Goal: Task Accomplishment & Management: Complete application form

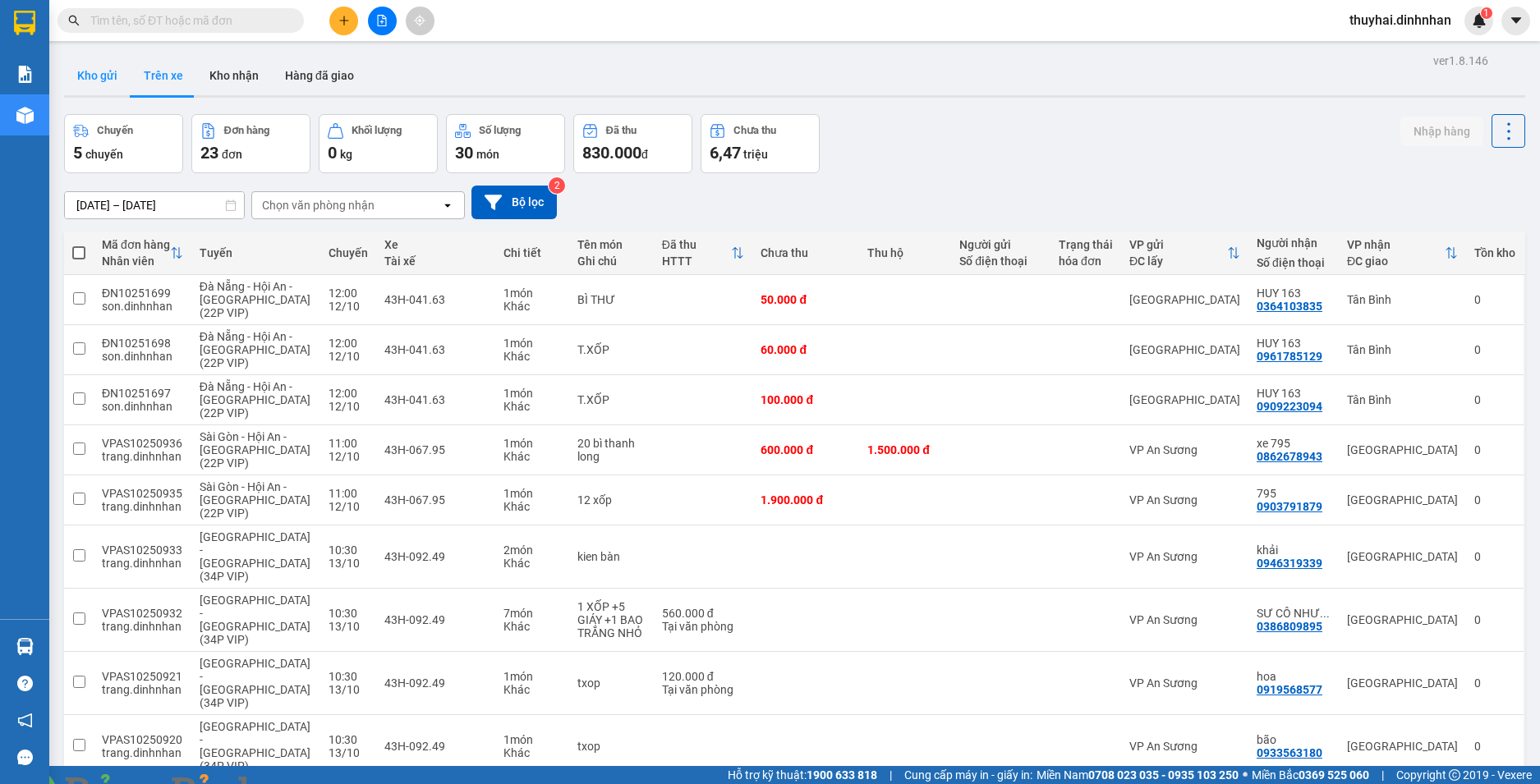
click at [103, 82] on button "Kho gửi" at bounding box center [97, 75] width 66 height 40
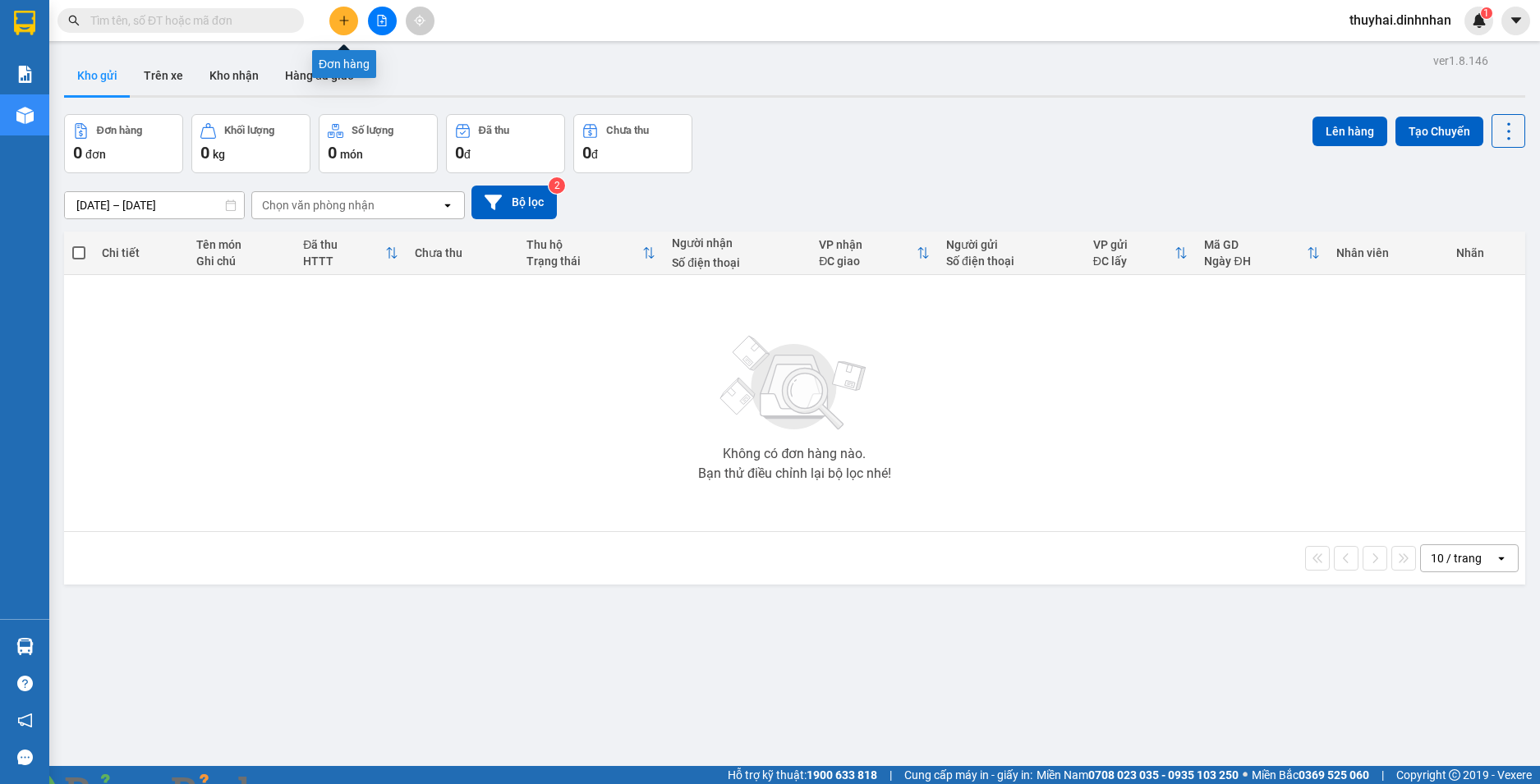
click at [342, 30] on button at bounding box center [344, 21] width 29 height 29
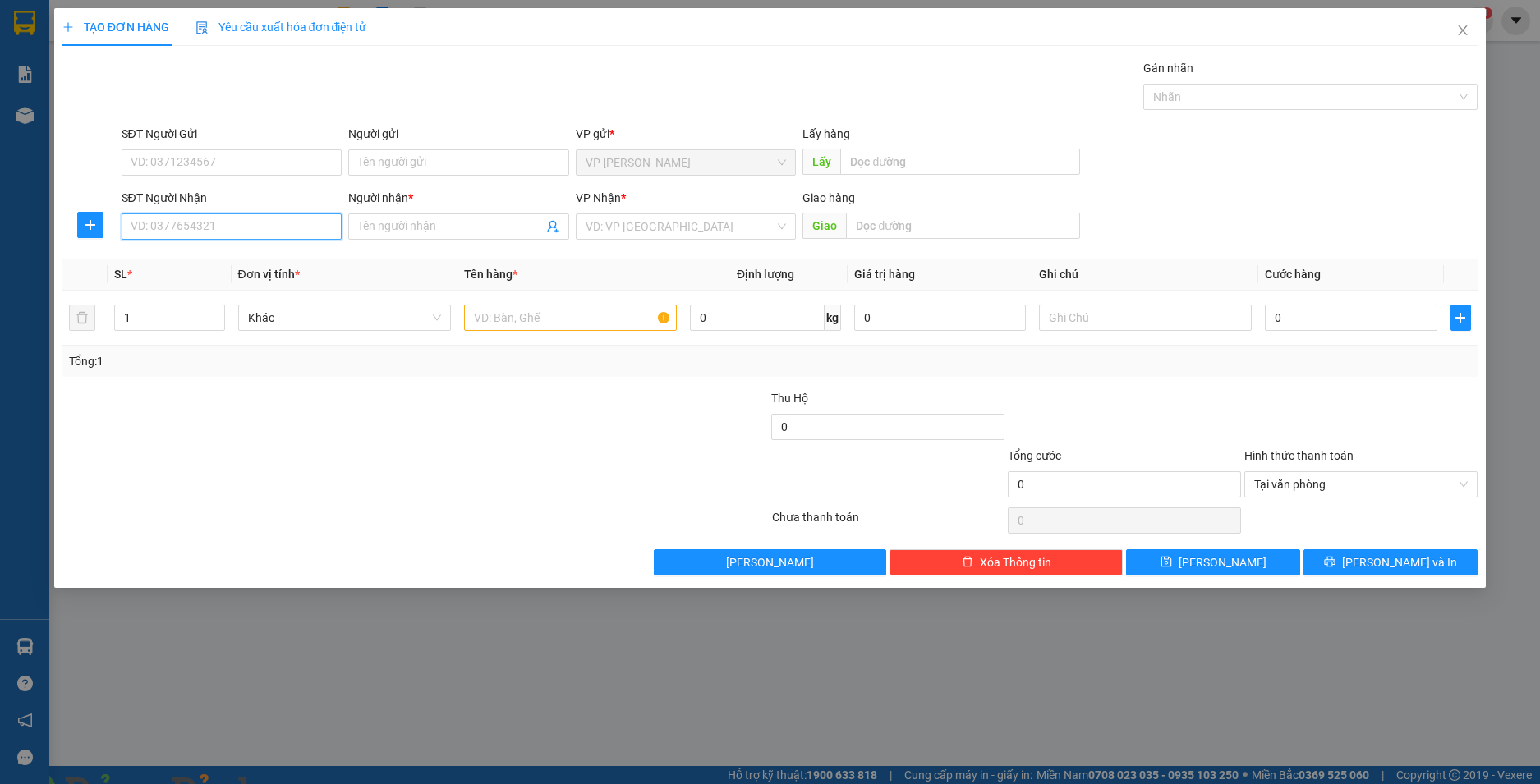
click at [172, 222] on input "SĐT Người Nhận" at bounding box center [232, 227] width 221 height 26
type input "0986762162"
click at [321, 257] on div "0986762162 - nga" at bounding box center [232, 259] width 201 height 18
type input "nga"
type input "0986762162"
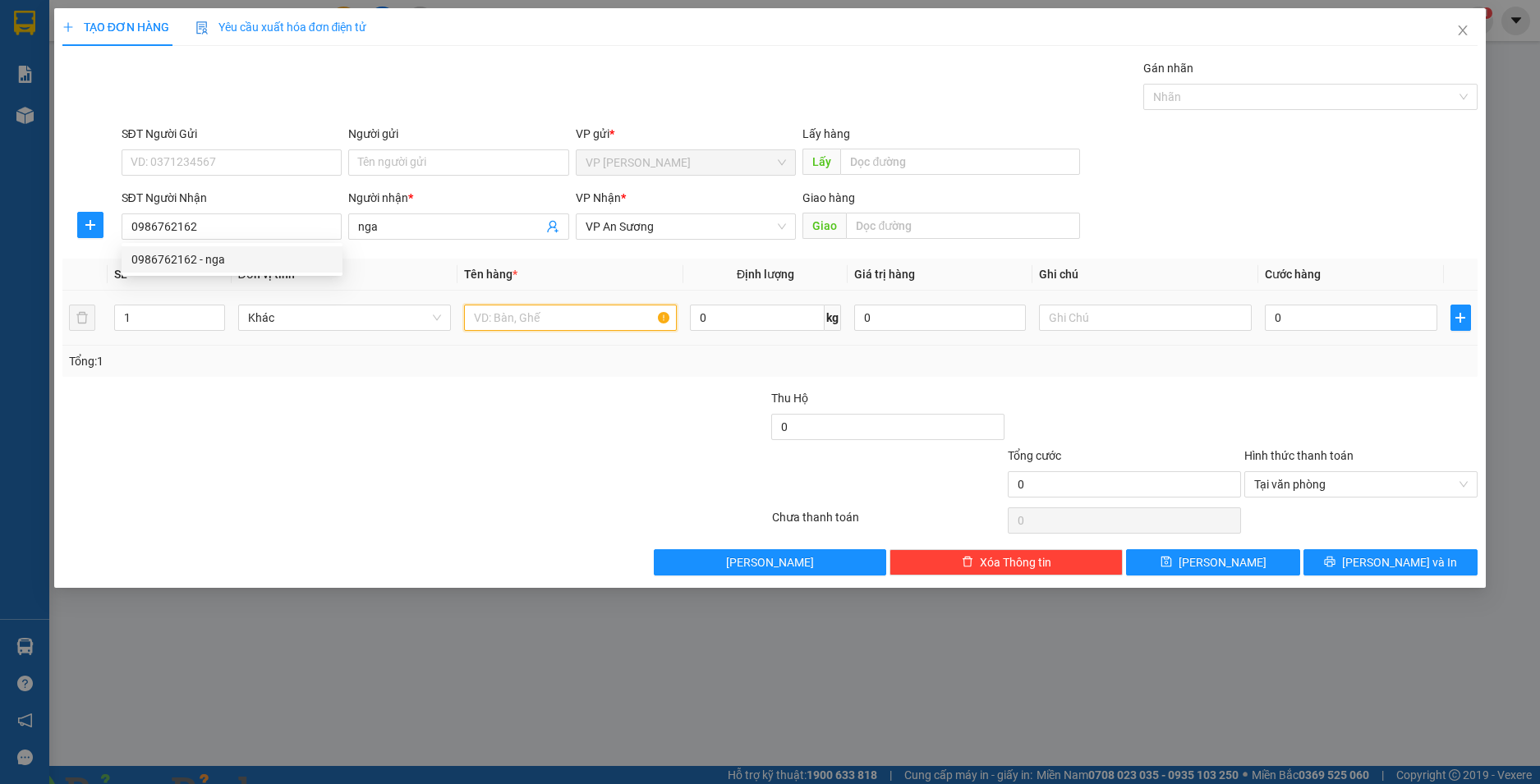
click at [556, 315] on input "text" at bounding box center [570, 318] width 213 height 26
type input "bao"
click at [152, 314] on input "1" at bounding box center [169, 318] width 108 height 25
type input "2"
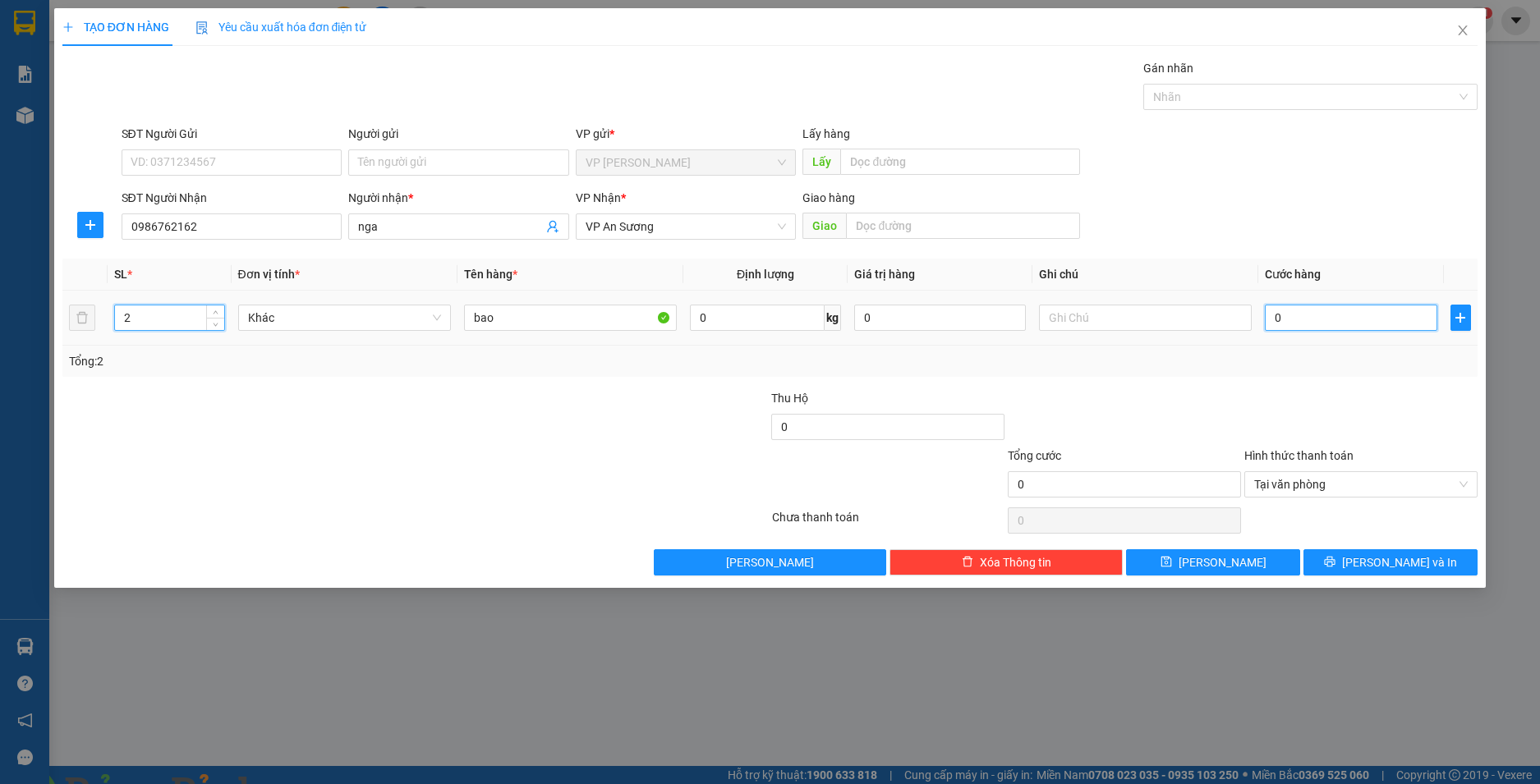
click at [1368, 318] on input "0" at bounding box center [1350, 318] width 171 height 26
type input "3"
type input "30"
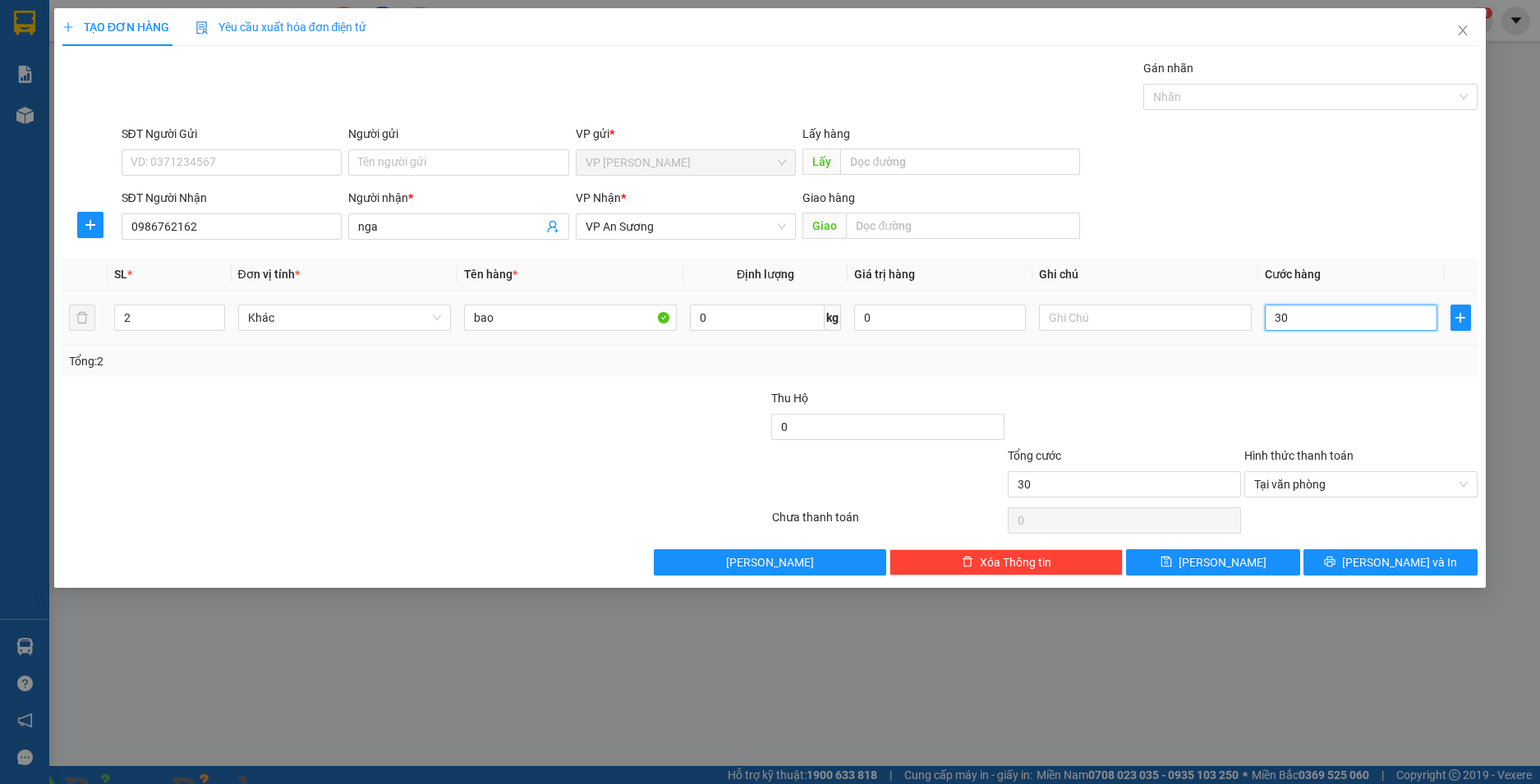
type input "300"
type input "3.000"
type input "30.000"
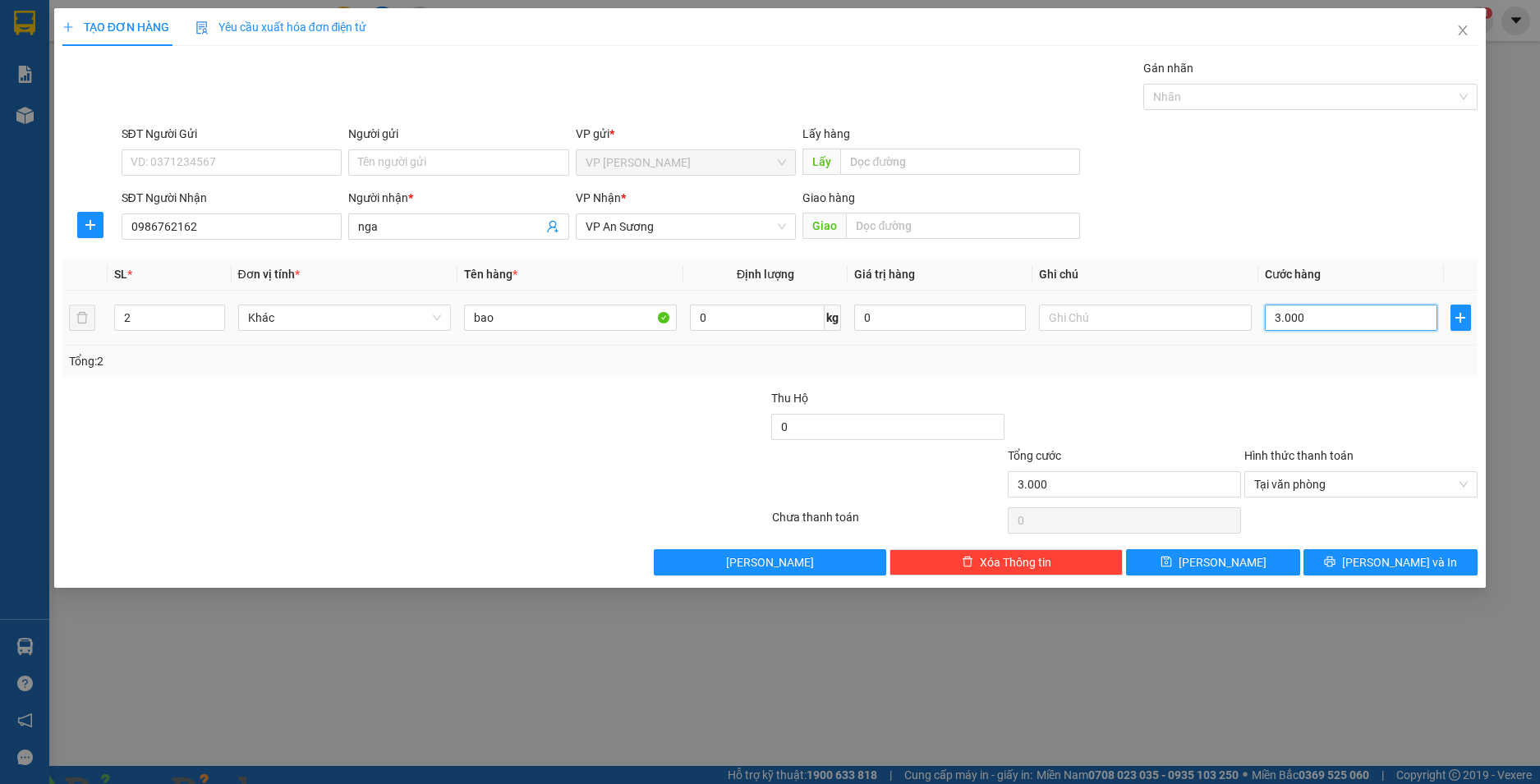
type input "30.000"
type input "300.000"
click at [1215, 559] on span "[PERSON_NAME]" at bounding box center [1222, 562] width 88 height 18
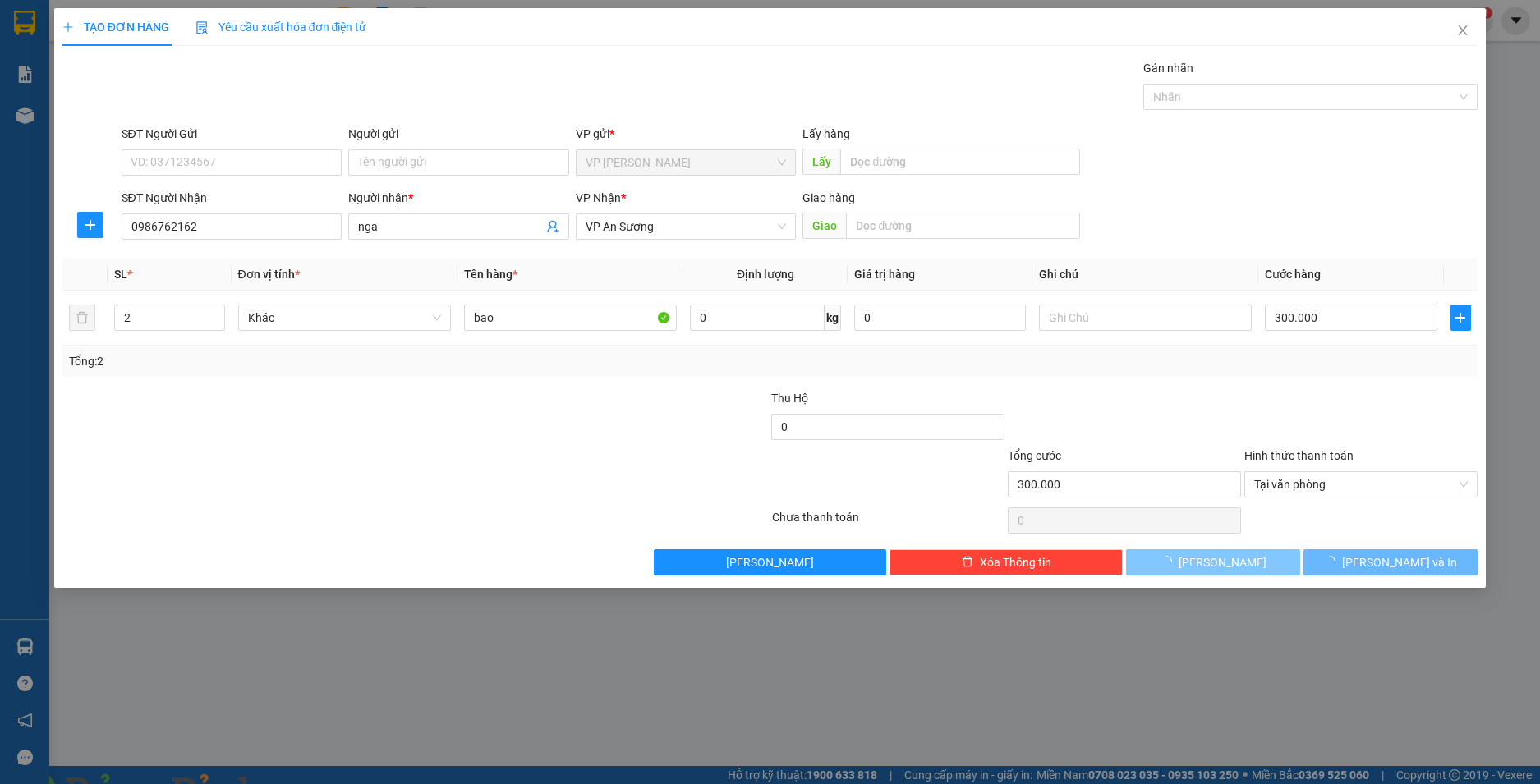
type input "1"
type input "0"
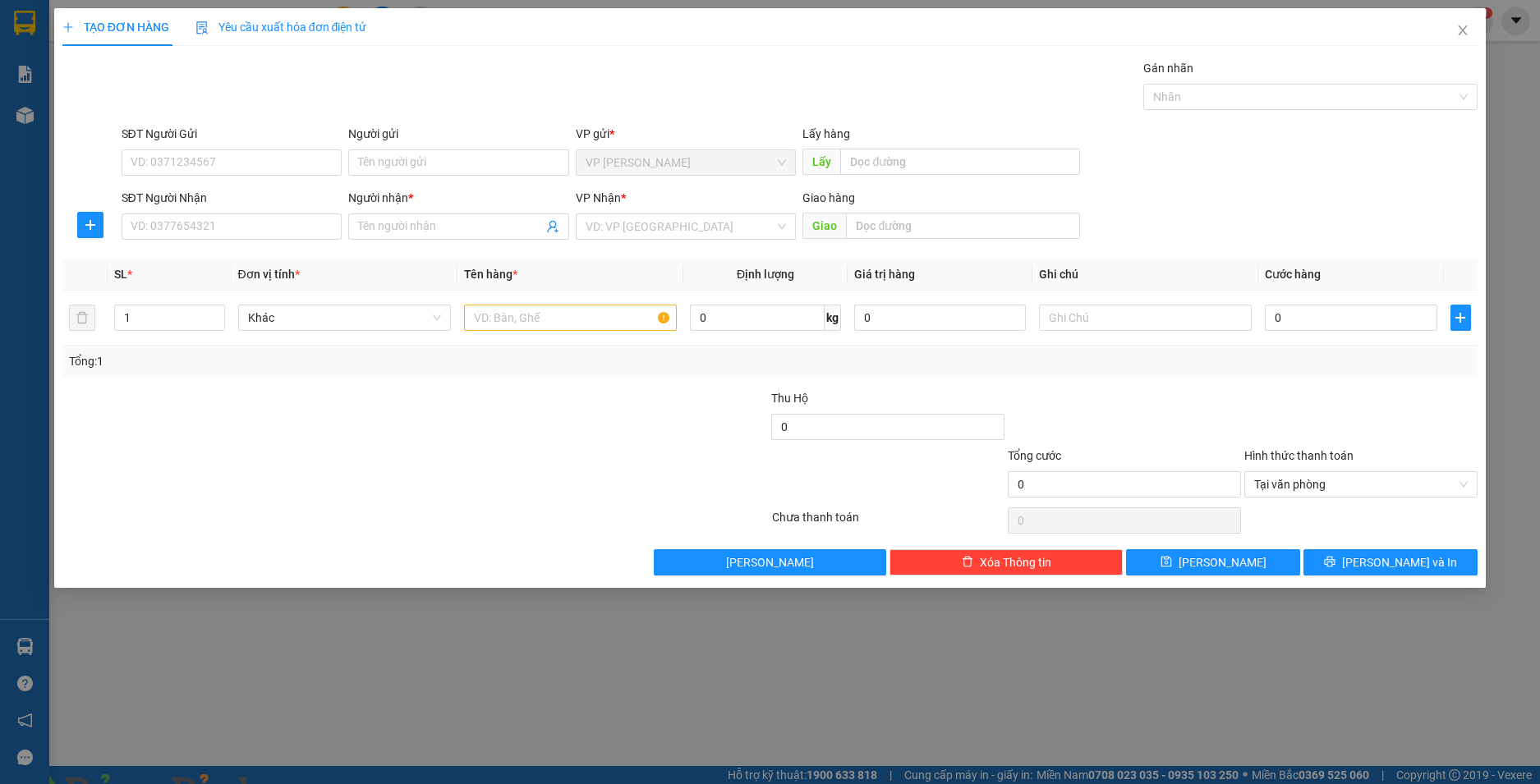
click at [302, 783] on img at bounding box center [297, 794] width 10 height 10
click at [1455, 35] on span "Close" at bounding box center [1463, 31] width 46 height 46
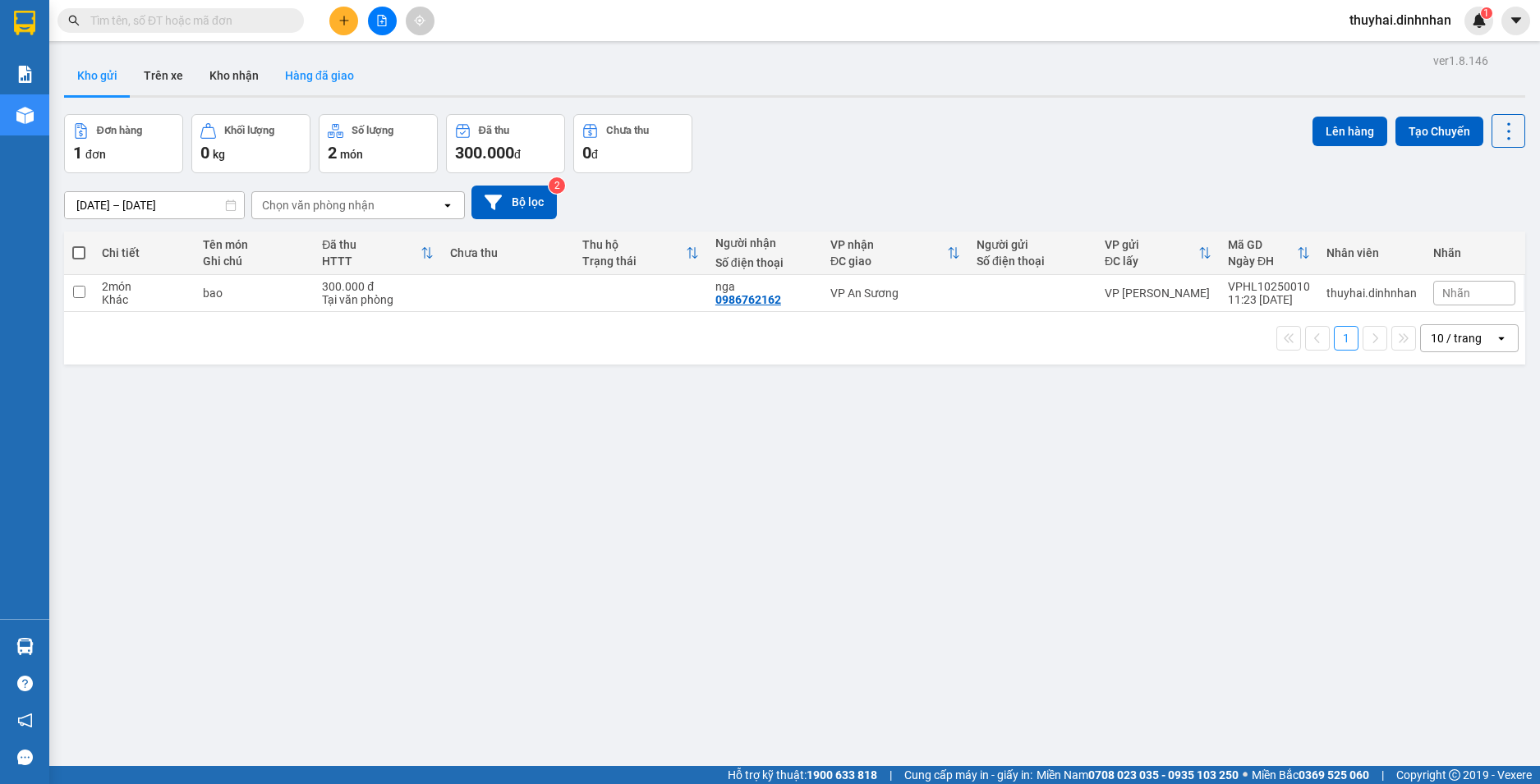
click at [332, 69] on button "Hàng đã giao" at bounding box center [319, 75] width 95 height 40
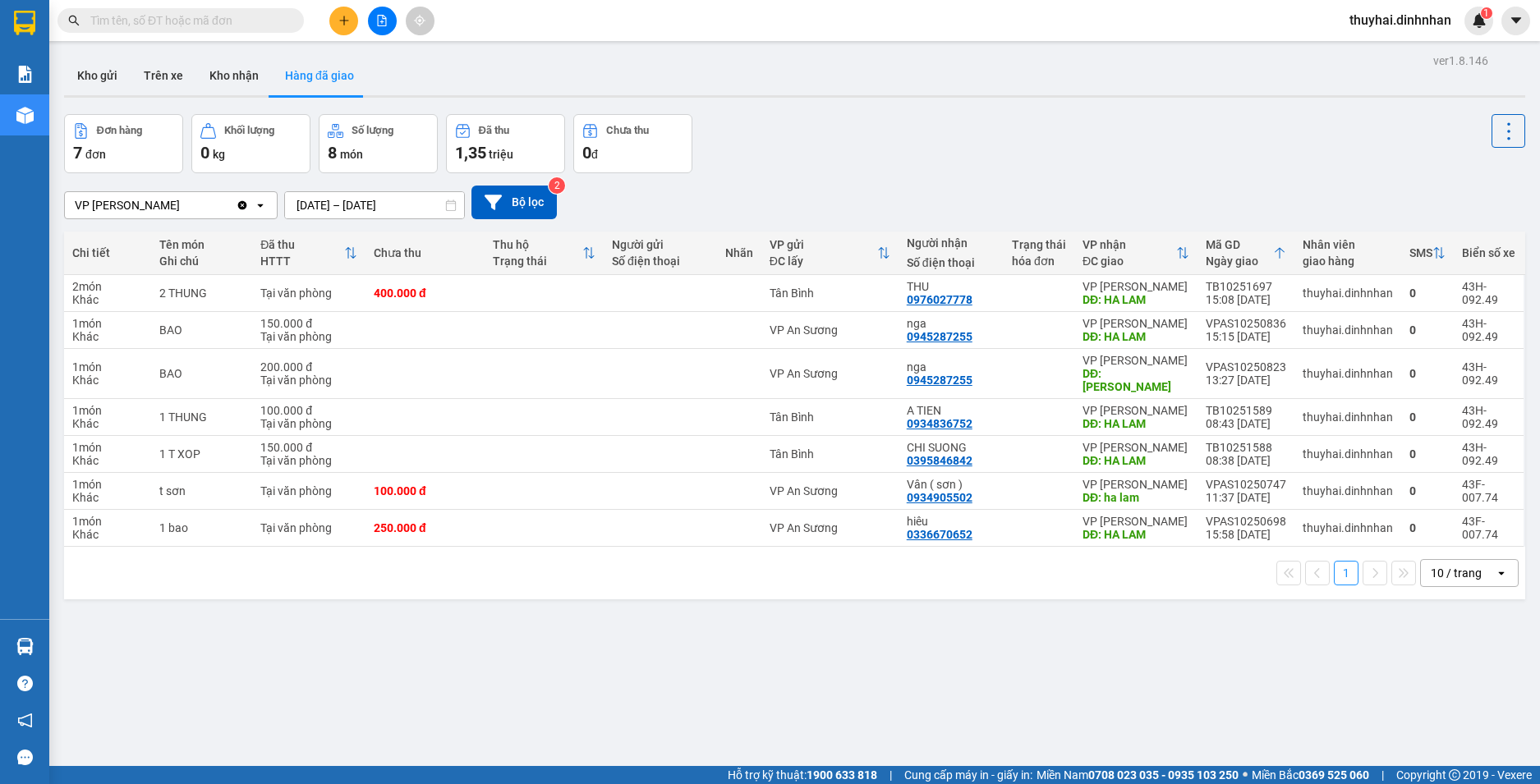
click at [450, 208] on icon at bounding box center [451, 205] width 12 height 12
click at [157, 139] on button "Đơn hàng 7 đơn" at bounding box center [123, 143] width 119 height 59
click at [158, 81] on button "Trên xe" at bounding box center [163, 75] width 65 height 40
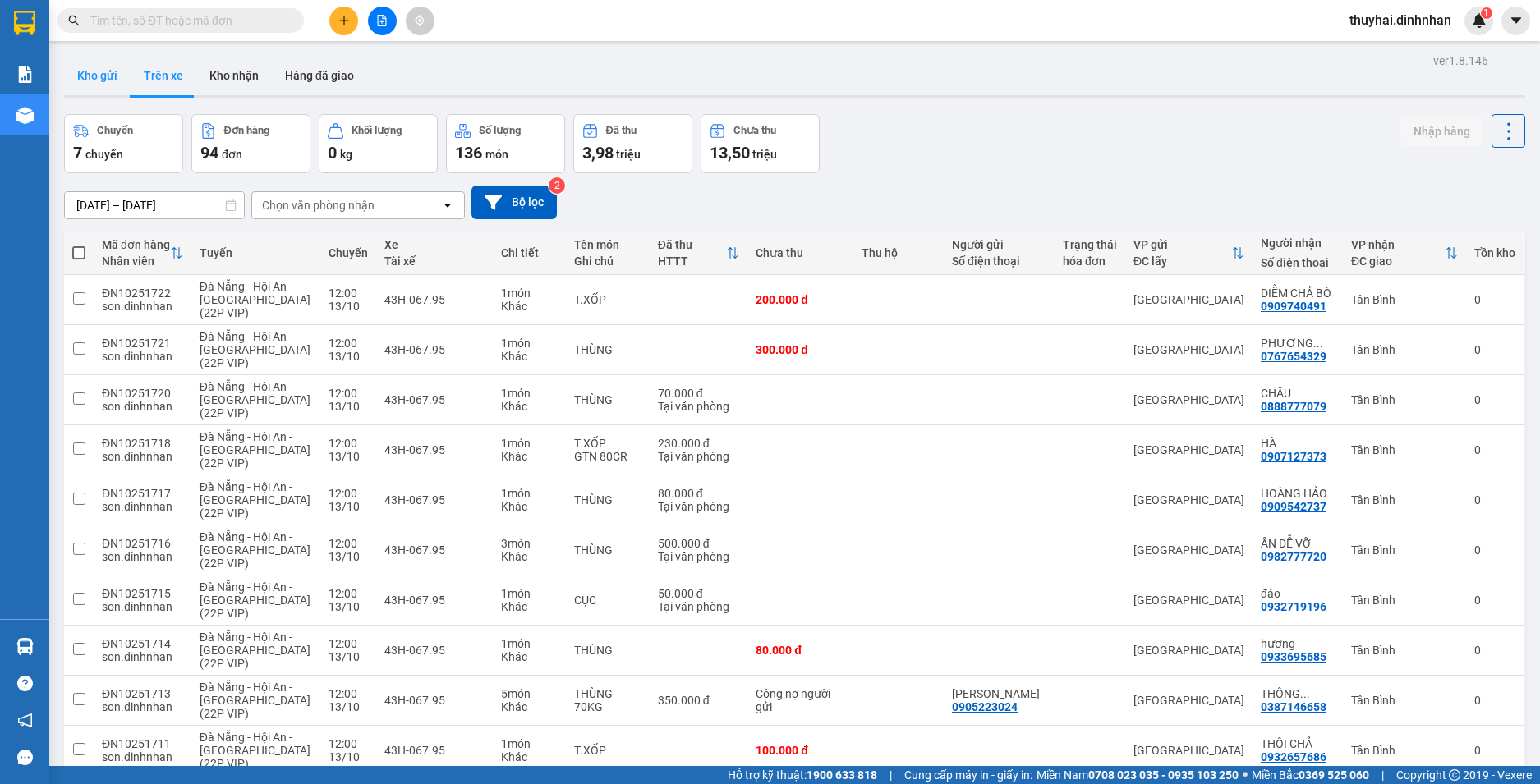
click at [113, 79] on button "Kho gửi" at bounding box center [97, 75] width 66 height 40
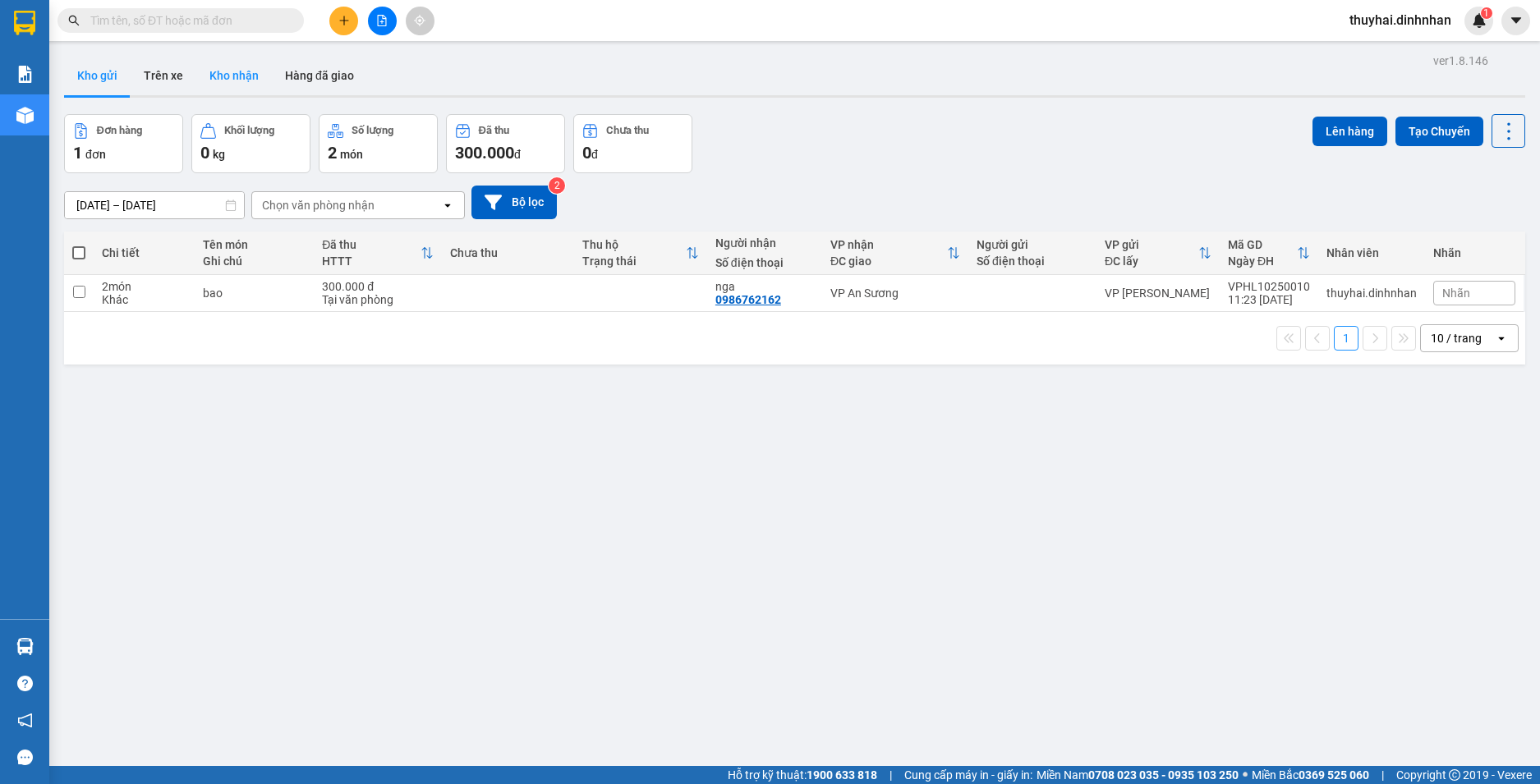
click at [253, 78] on button "Kho nhận" at bounding box center [233, 75] width 75 height 40
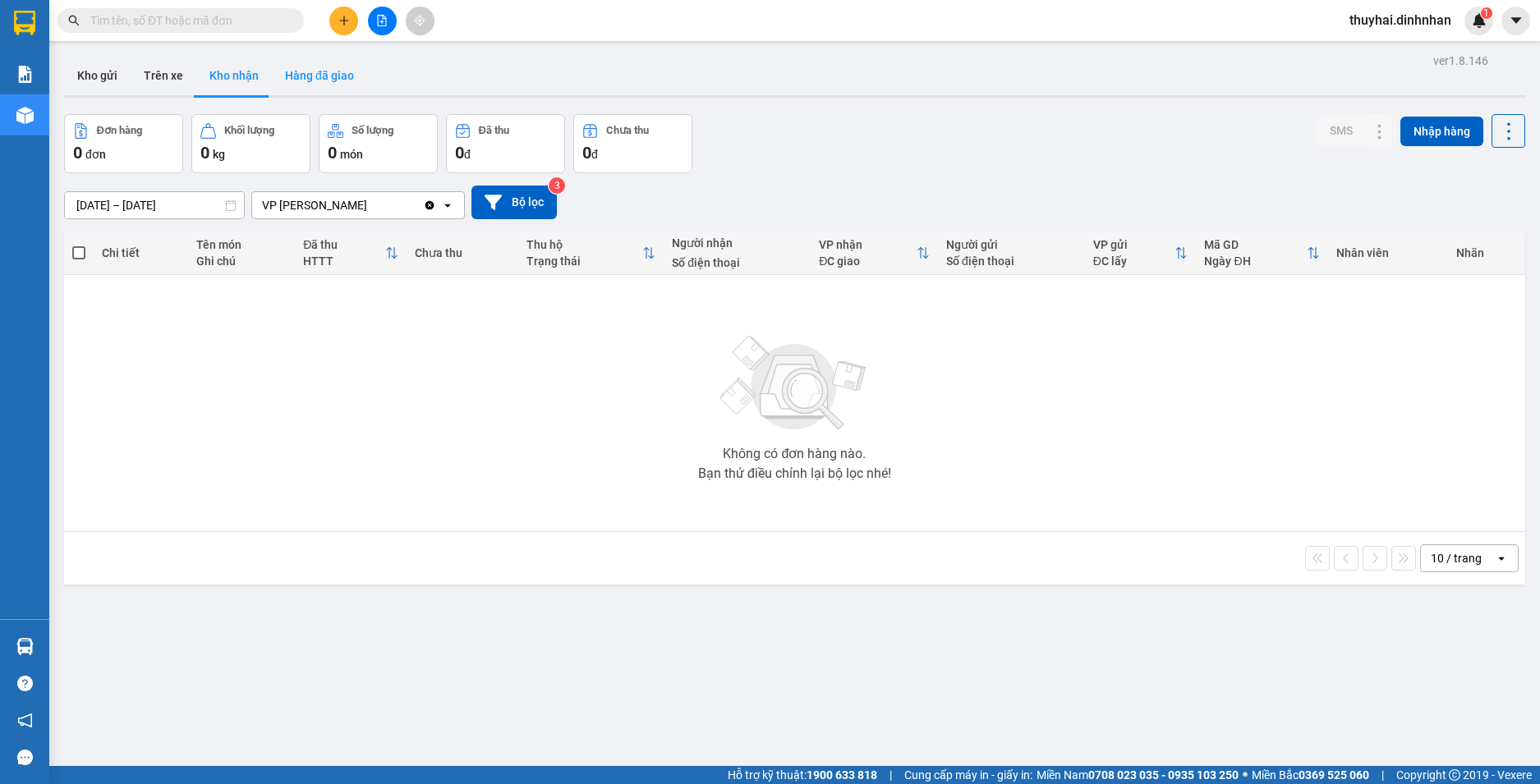
click at [301, 85] on button "Hàng đã giao" at bounding box center [319, 75] width 95 height 40
